Goal: Navigation & Orientation: Find specific page/section

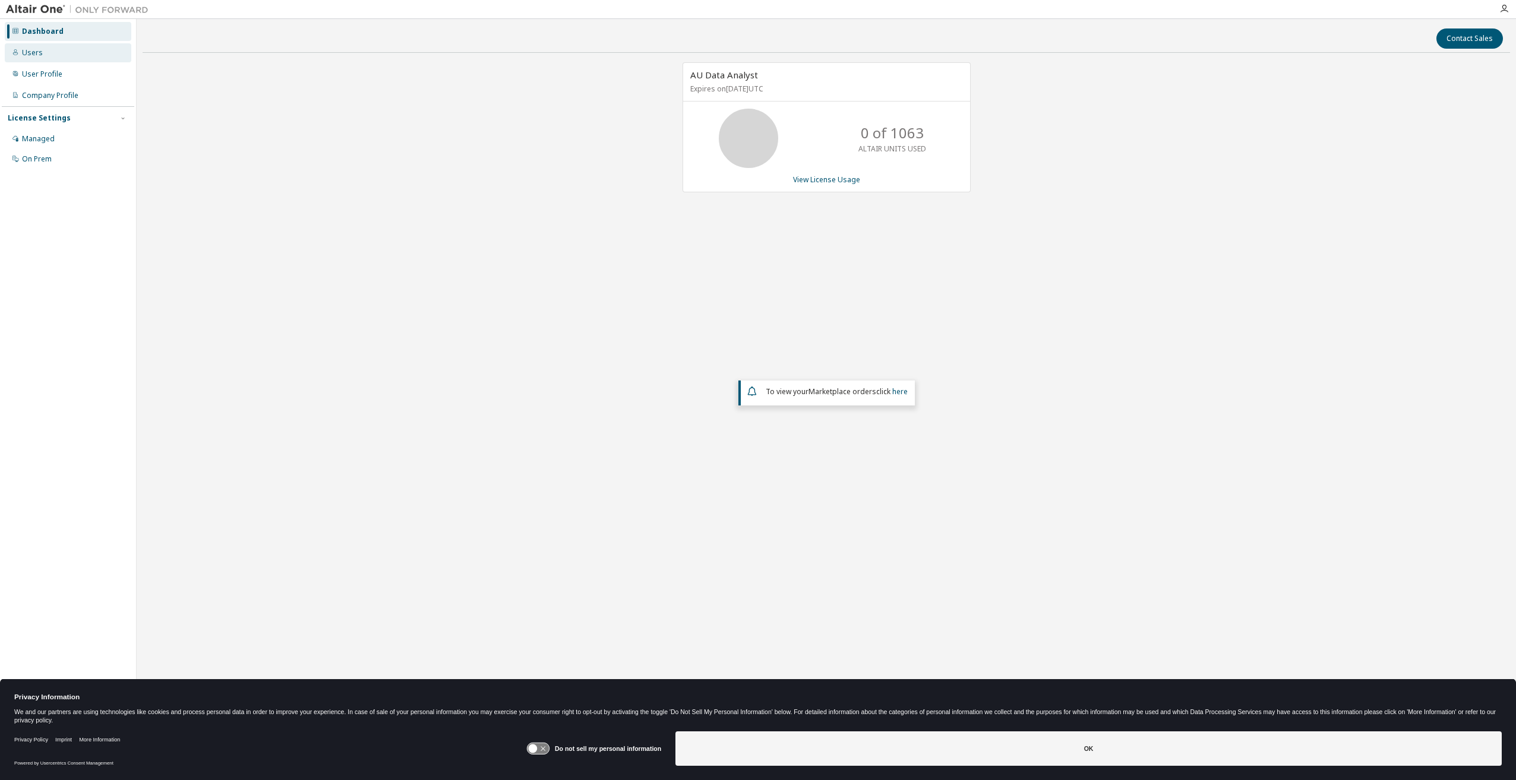
click at [25, 49] on div "Users" at bounding box center [32, 53] width 21 height 10
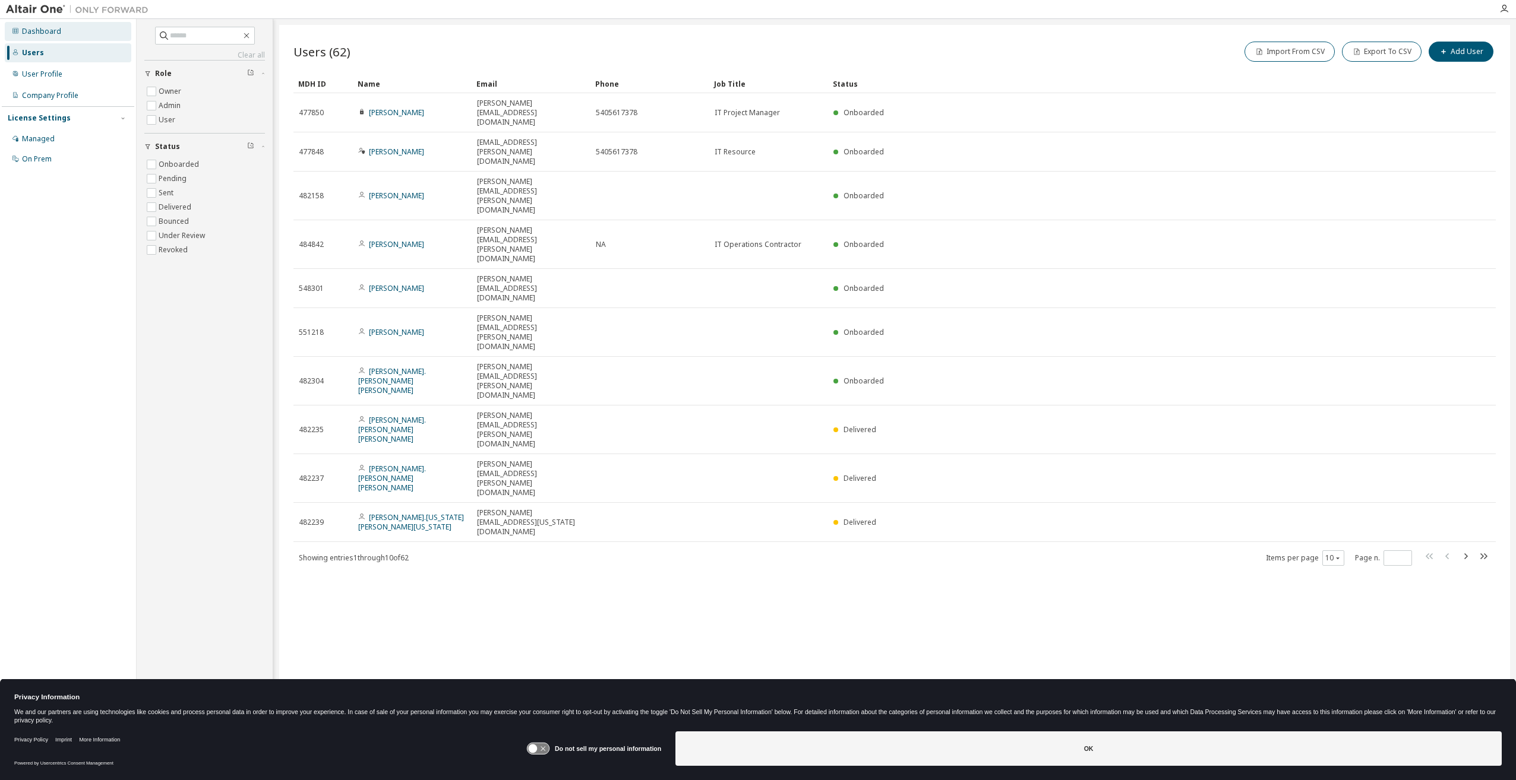
click at [42, 31] on div "Dashboard" at bounding box center [41, 32] width 39 height 10
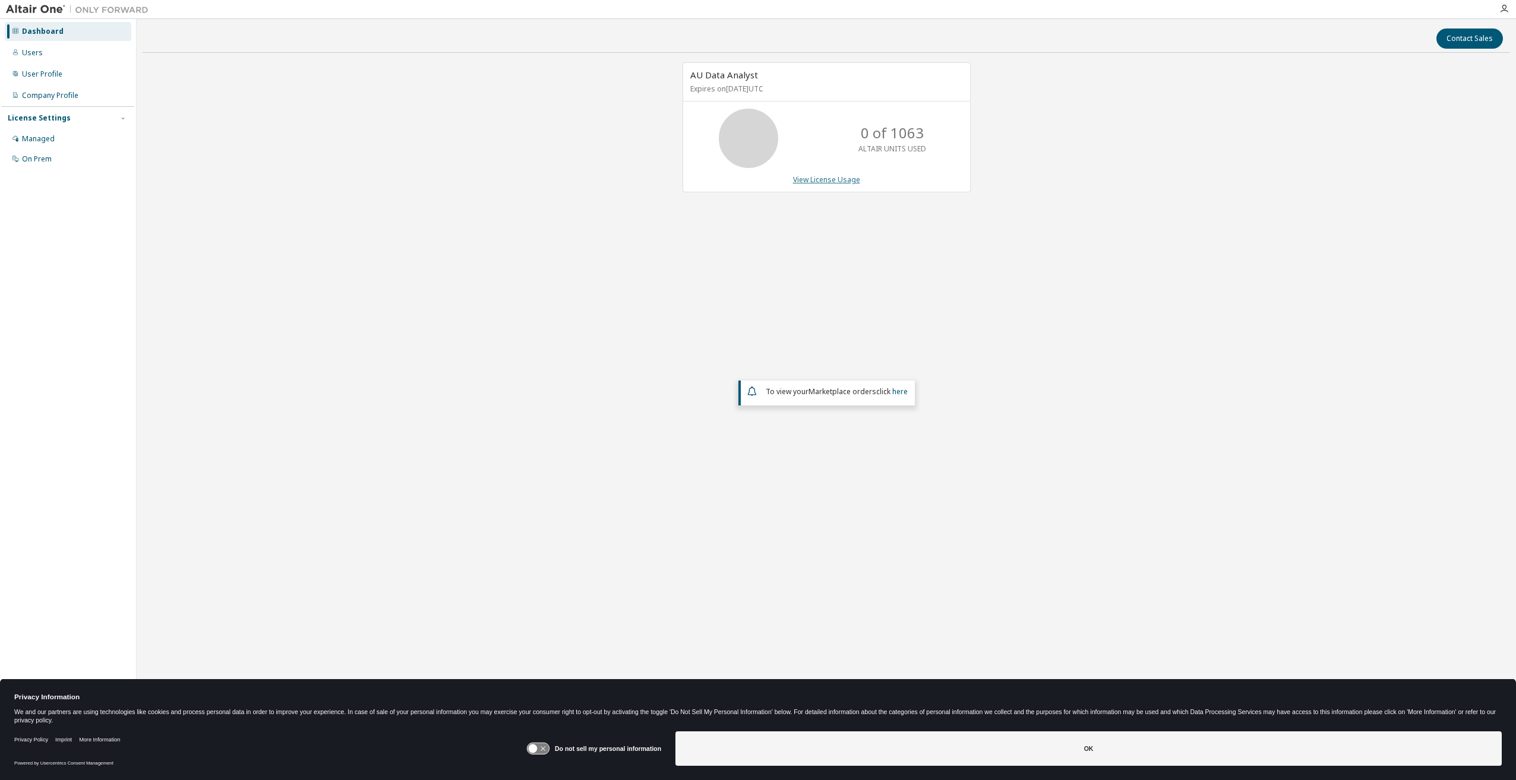
click at [834, 178] on link "View License Usage" at bounding box center [826, 180] width 67 height 10
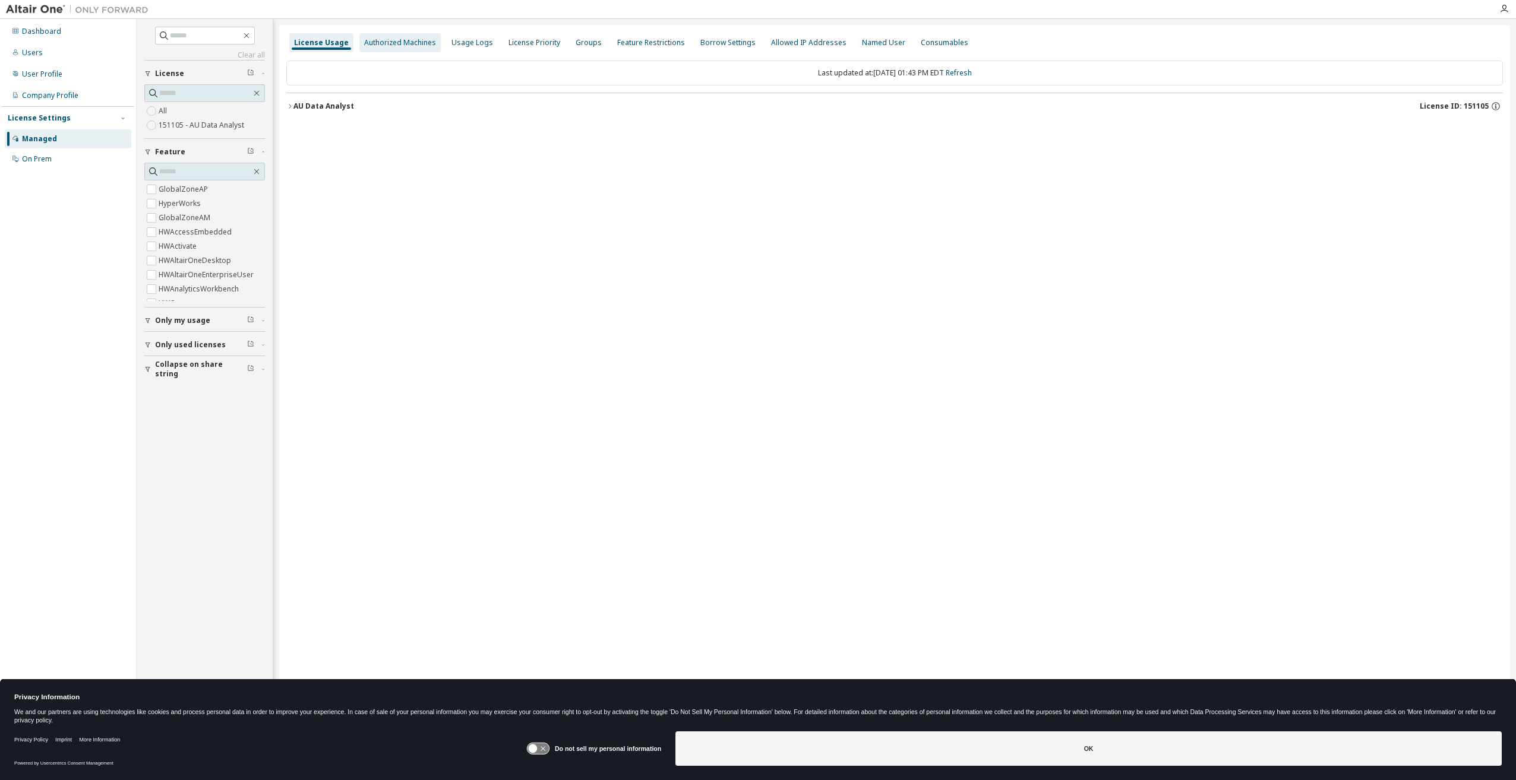
click at [366, 49] on div "Authorized Machines" at bounding box center [399, 42] width 81 height 19
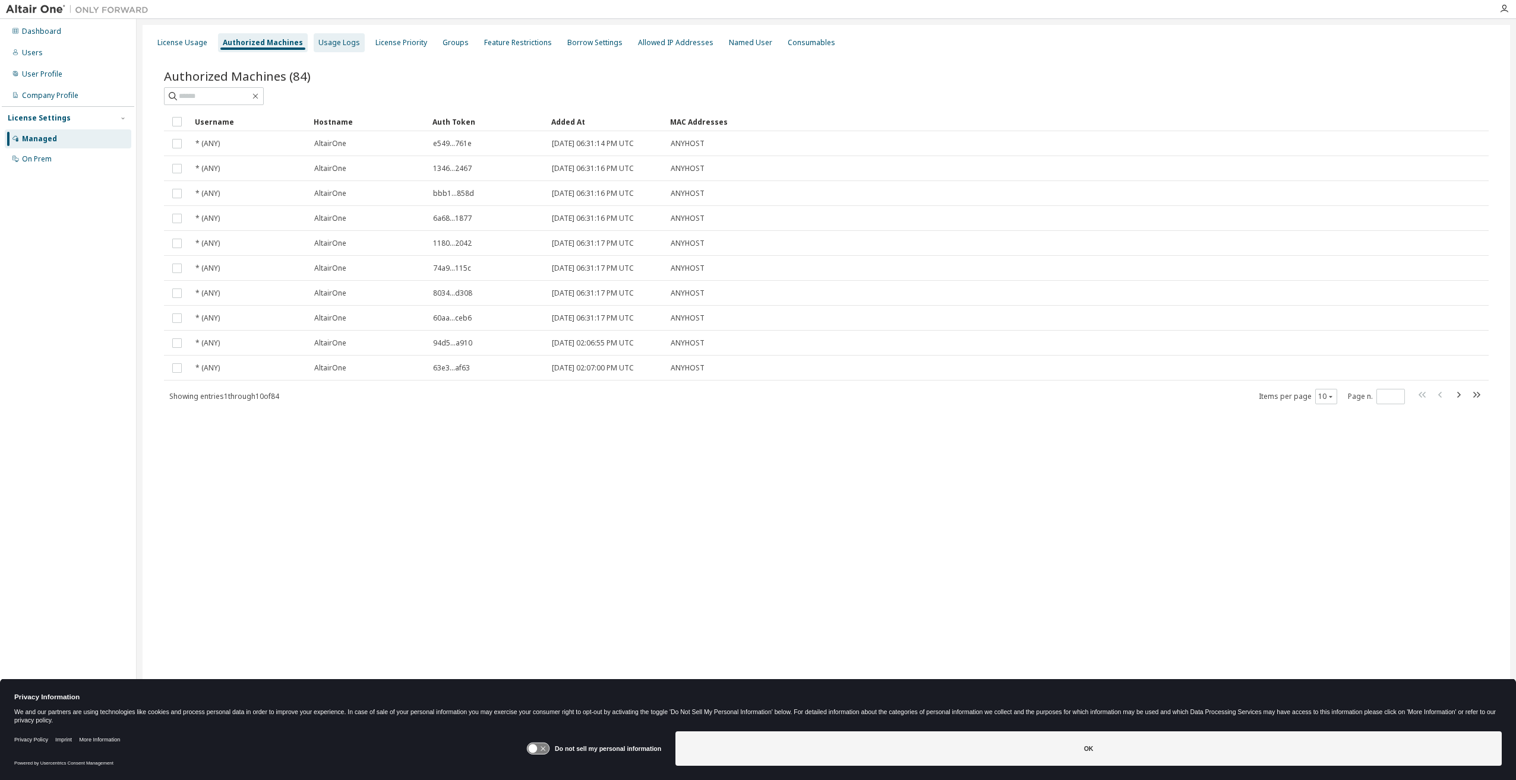
click at [333, 41] on div "Usage Logs" at bounding box center [339, 43] width 42 height 10
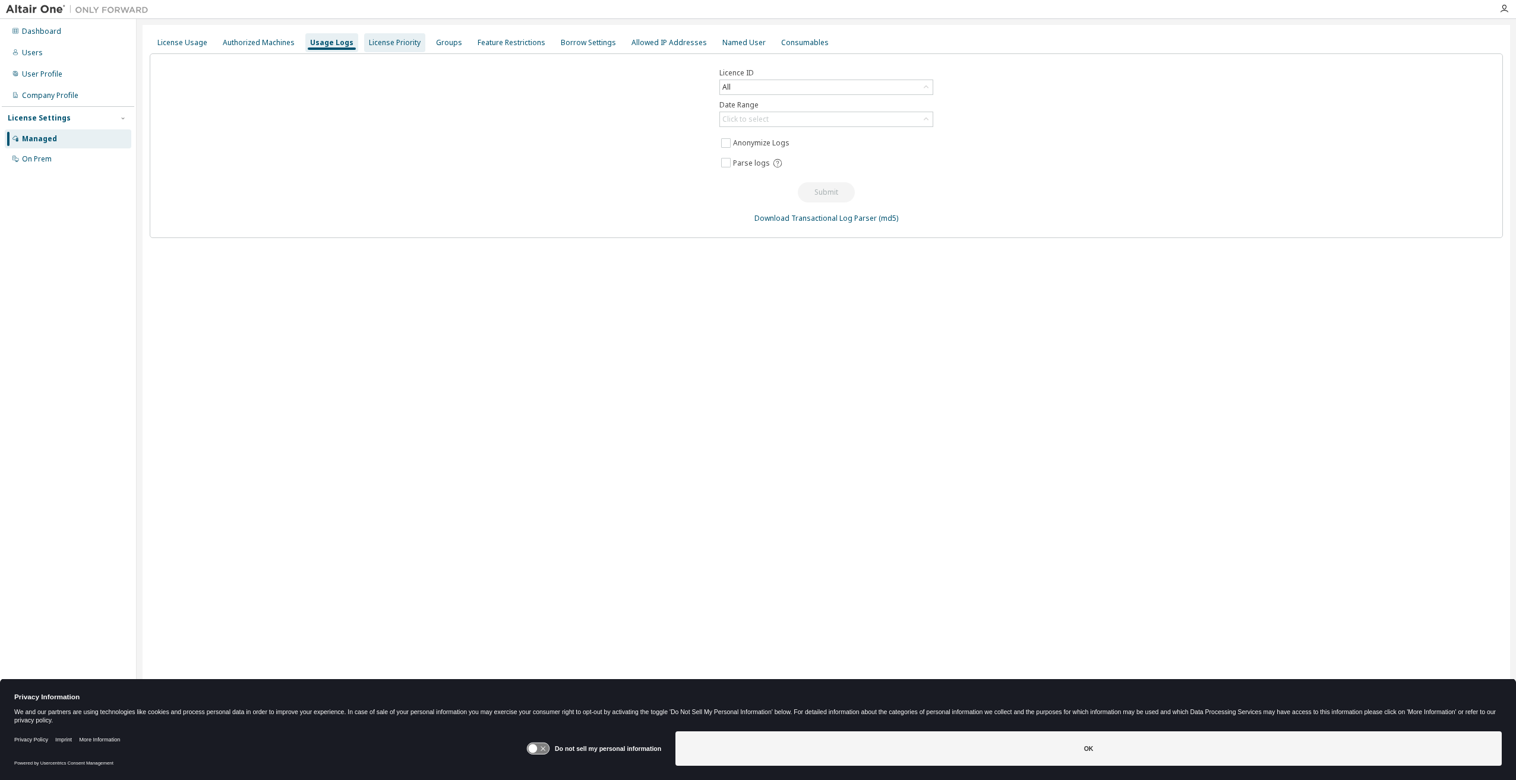
click at [371, 43] on div "License Priority" at bounding box center [395, 43] width 52 height 10
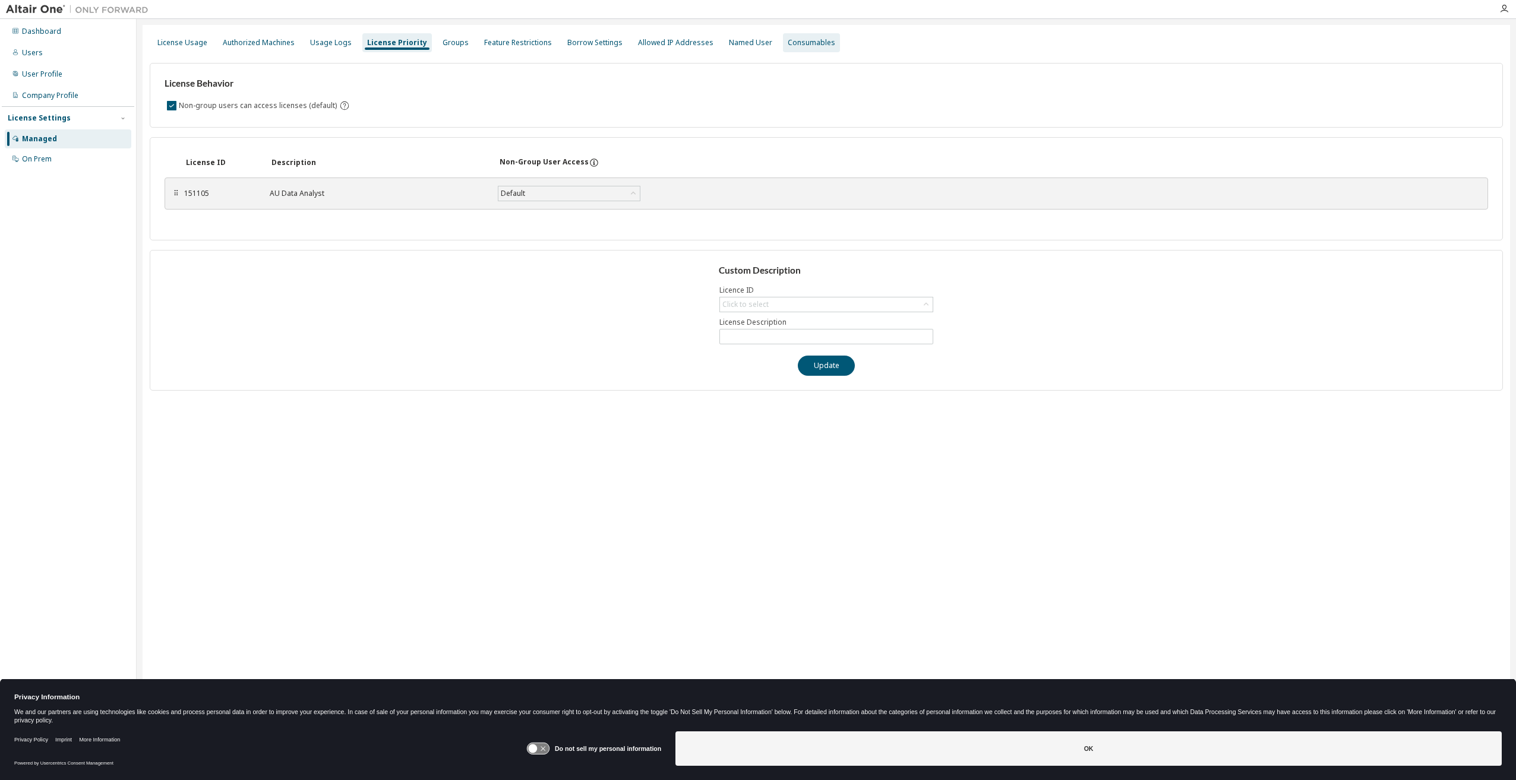
click at [789, 44] on div "Consumables" at bounding box center [812, 43] width 48 height 10
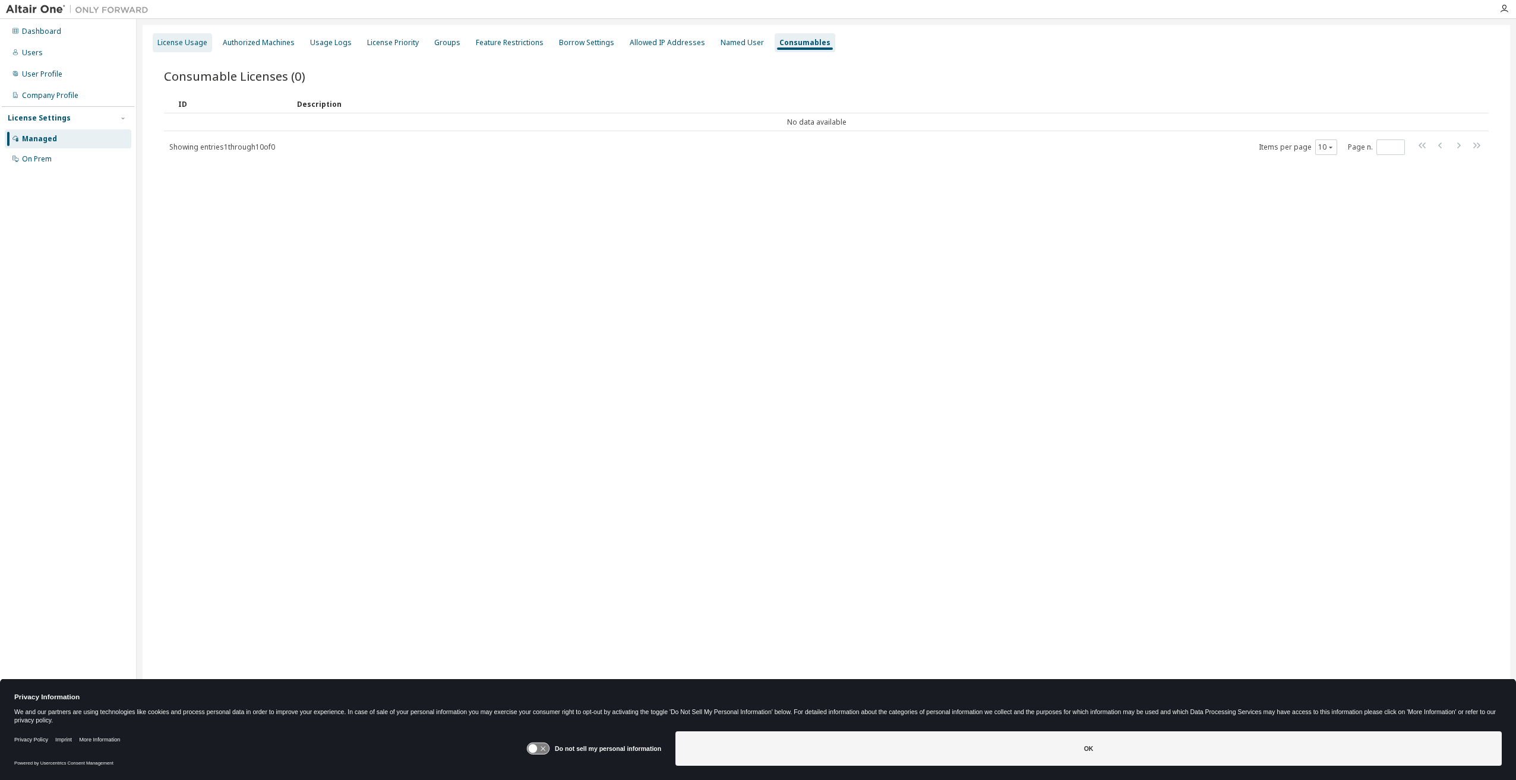
click at [207, 50] on div "License Usage" at bounding box center [182, 42] width 59 height 19
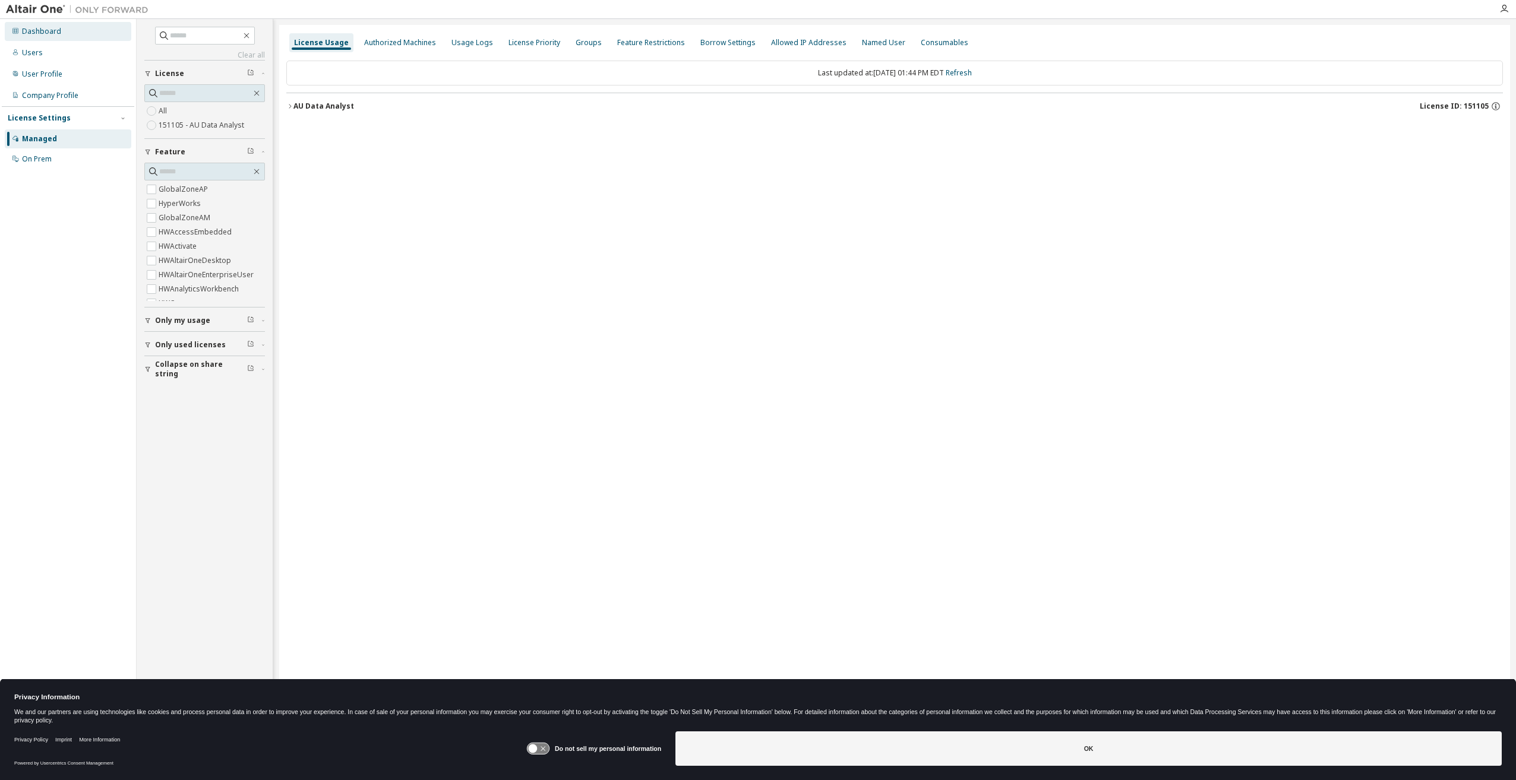
click at [46, 36] on div "Dashboard" at bounding box center [41, 32] width 39 height 10
